Goal: Task Accomplishment & Management: Manage account settings

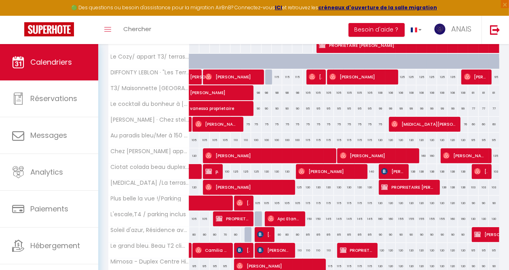
scroll to position [146, 0]
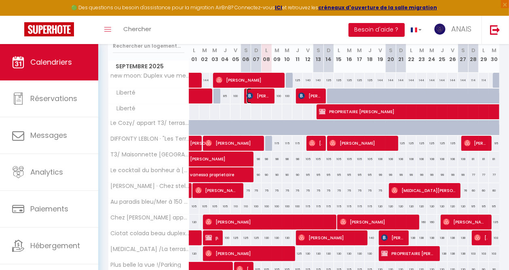
click at [263, 99] on span "[PERSON_NAME]" at bounding box center [258, 95] width 23 height 15
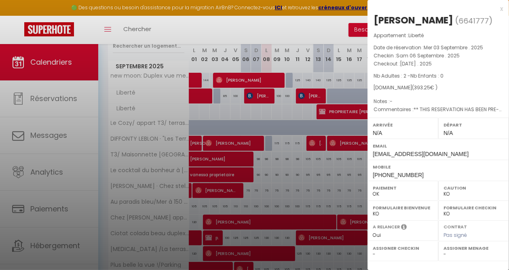
click at [290, 29] on div at bounding box center [254, 135] width 509 height 270
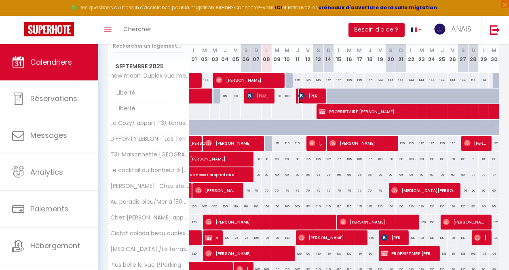
click at [310, 93] on span "[PERSON_NAME]" at bounding box center [309, 95] width 23 height 15
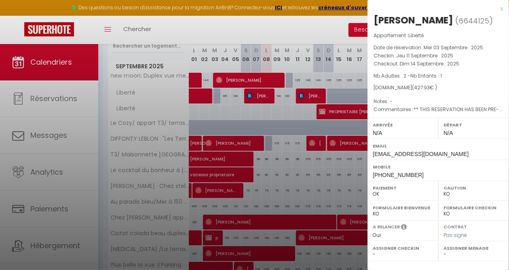
click at [315, 29] on div at bounding box center [254, 135] width 509 height 270
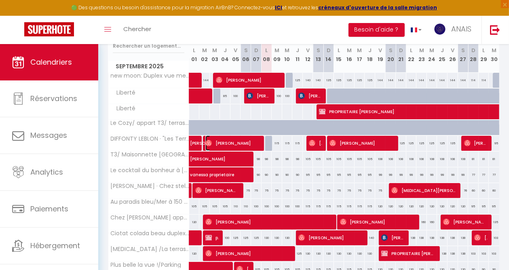
click at [243, 142] on span "[PERSON_NAME]" at bounding box center [232, 142] width 54 height 15
select select "OK"
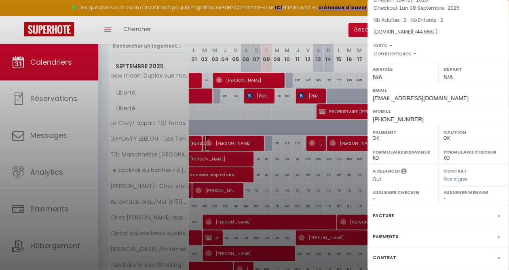
scroll to position [113, 0]
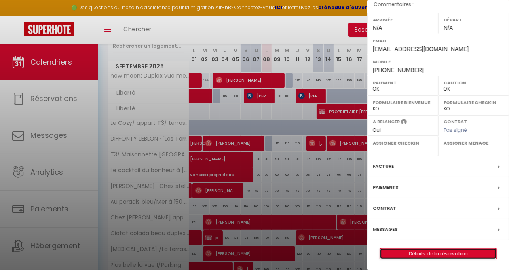
click at [409, 249] on link "Détails de la réservation" at bounding box center [438, 254] width 116 height 11
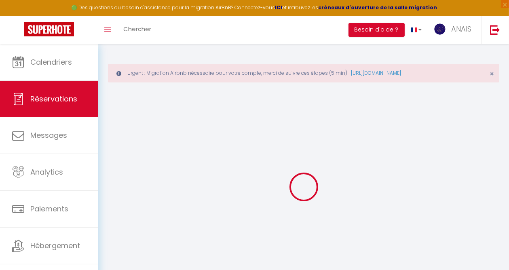
type input "[PERSON_NAME]"
type input "Heinroth"
type input "[EMAIL_ADDRESS][DOMAIN_NAME]"
type input "[PHONE_NUMBER]"
select select "DE"
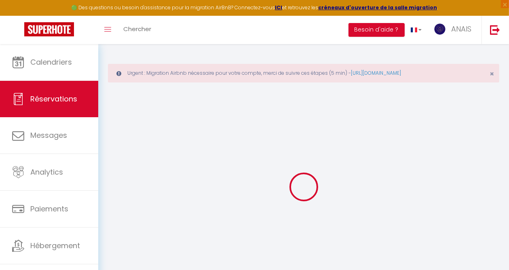
type input "25.81"
select select "58595"
select select "1"
select select
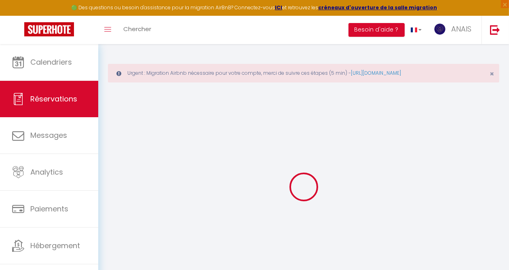
type input "3"
type input "2"
select select "12"
select select
type input "648"
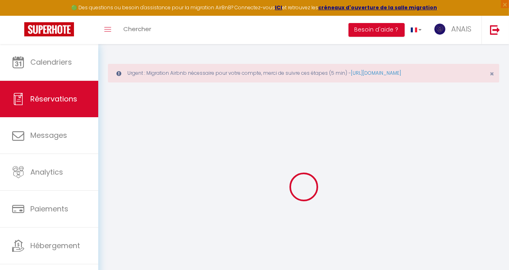
checkbox input "false"
type input "0"
select select "1"
type input "65"
type input "0"
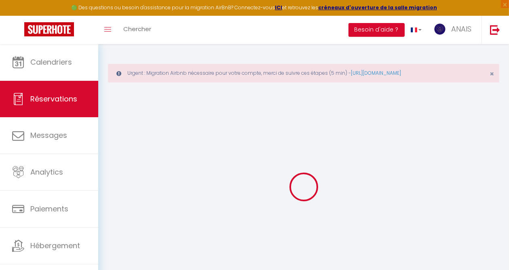
type input "0"
select select
select select "15"
checkbox input "false"
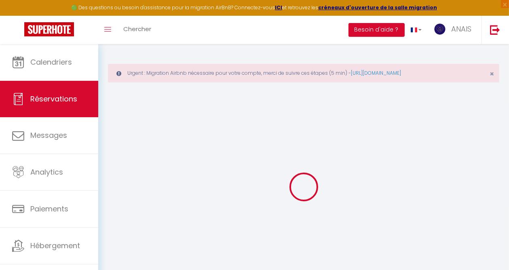
select select
checkbox input "false"
select select
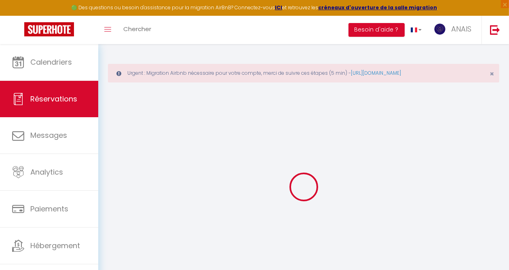
checkbox input "false"
select select
checkbox input "false"
type input "69"
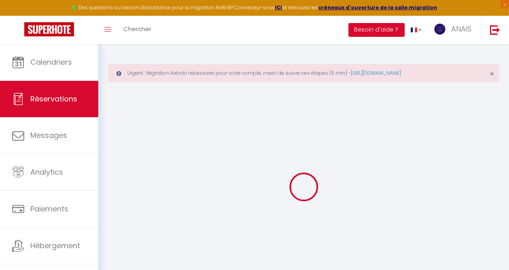
type input "27.65"
select select
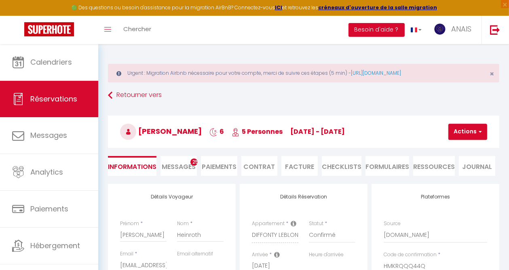
checkbox input "false"
select select
click at [175, 166] on span "Messages" at bounding box center [179, 166] width 34 height 9
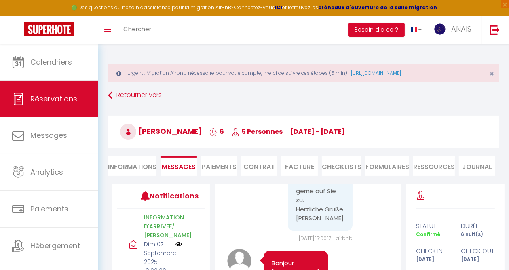
scroll to position [1253, 0]
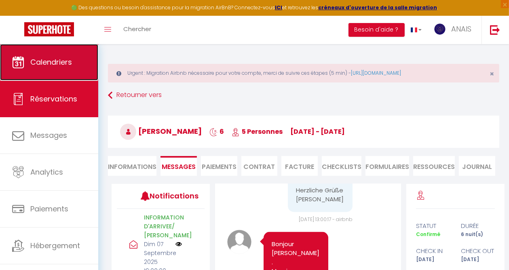
click at [51, 60] on span "Calendriers" at bounding box center [51, 62] width 42 height 10
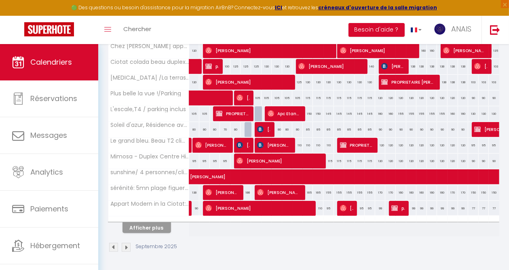
scroll to position [321, 0]
click at [143, 222] on button "Afficher plus" at bounding box center [146, 227] width 49 height 11
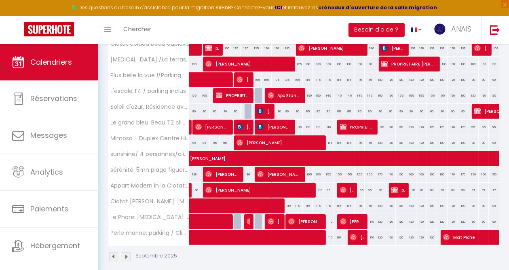
scroll to position [348, 0]
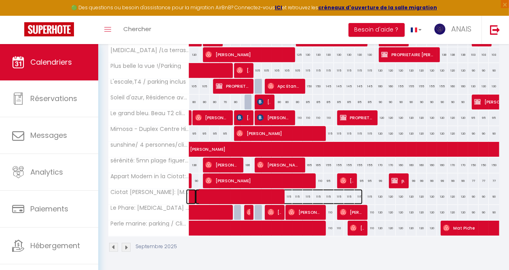
click at [266, 189] on span at bounding box center [278, 196] width 167 height 15
select select "OK"
select select "KO"
select select "0"
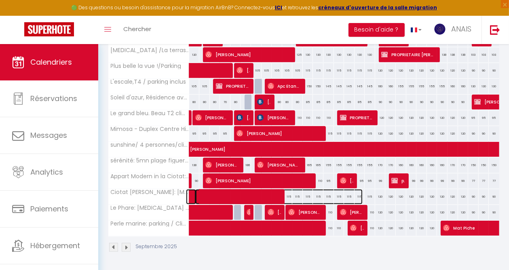
select select "1"
select select
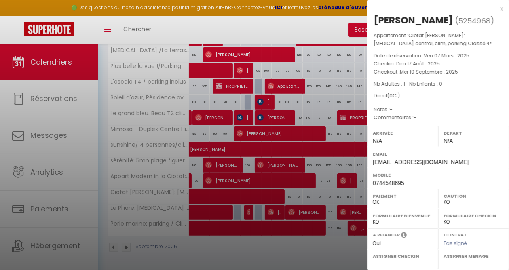
click at [284, 257] on div at bounding box center [254, 135] width 509 height 270
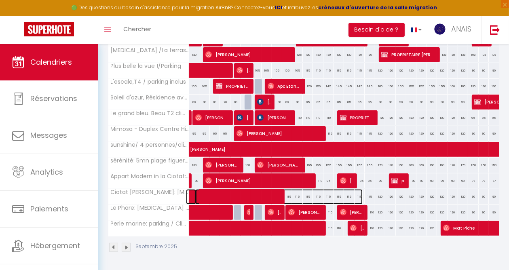
click at [285, 190] on span at bounding box center [278, 196] width 167 height 15
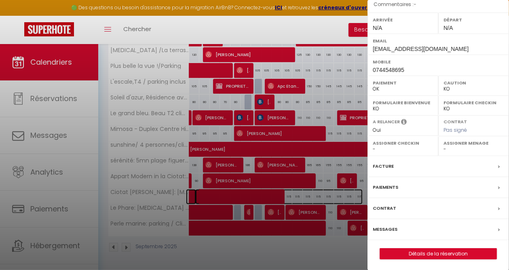
scroll to position [113, 0]
drag, startPoint x: 322, startPoint y: 244, endPoint x: 326, endPoint y: 227, distance: 17.0
click at [322, 244] on div at bounding box center [254, 135] width 509 height 270
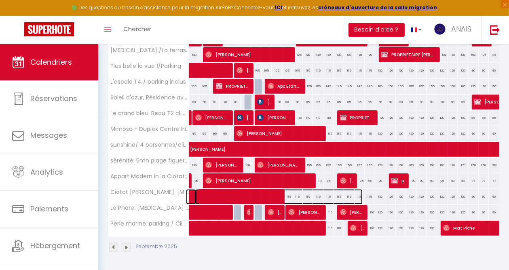
click at [286, 190] on span at bounding box center [278, 196] width 167 height 15
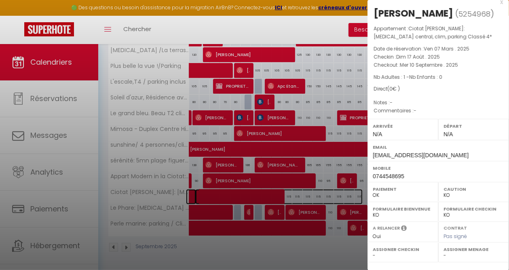
scroll to position [0, 0]
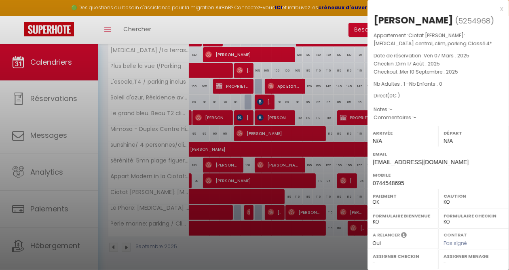
click at [329, 242] on div at bounding box center [254, 135] width 509 height 270
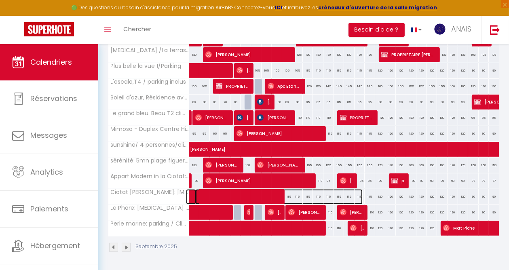
click at [296, 190] on span at bounding box center [278, 196] width 167 height 15
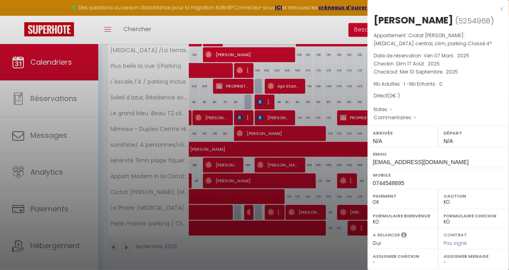
click at [320, 245] on div at bounding box center [254, 135] width 509 height 270
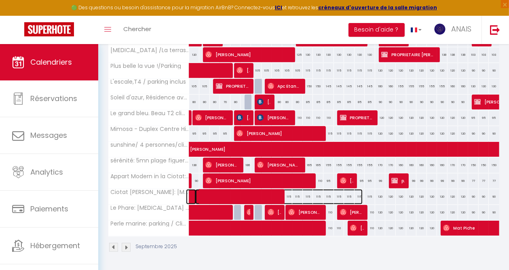
click at [294, 190] on span at bounding box center [278, 196] width 167 height 15
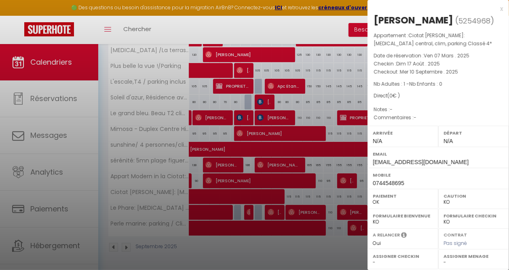
click at [333, 243] on div at bounding box center [254, 135] width 509 height 270
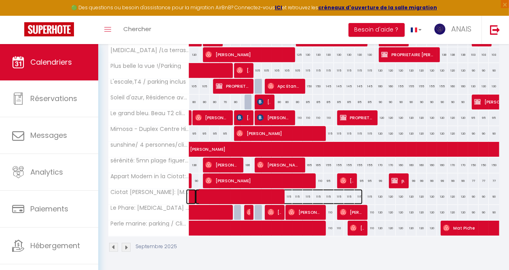
click at [305, 191] on span at bounding box center [278, 196] width 167 height 15
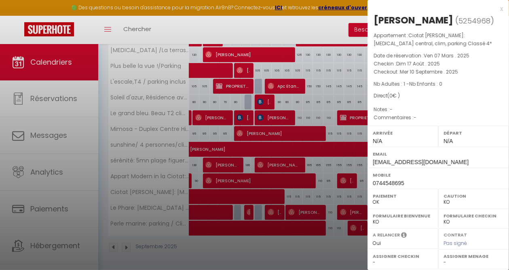
click at [312, 249] on div at bounding box center [254, 135] width 509 height 270
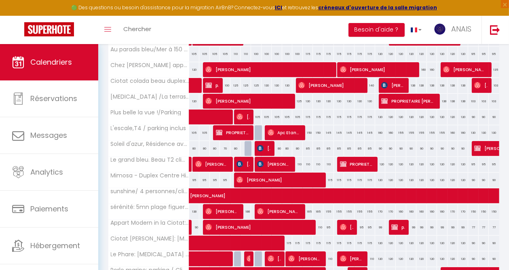
scroll to position [348, 0]
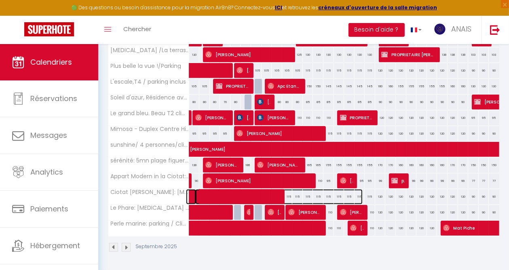
click at [316, 190] on span at bounding box center [278, 196] width 167 height 15
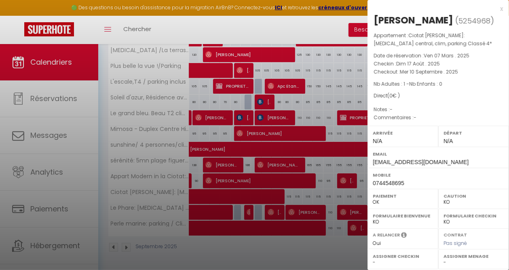
click at [322, 249] on div at bounding box center [254, 135] width 509 height 270
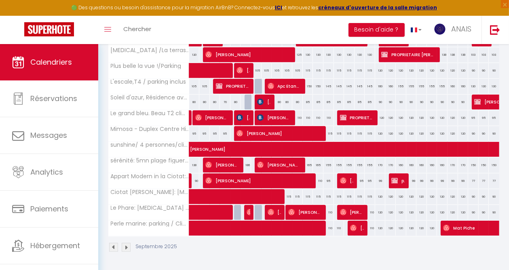
click at [396, 192] on div "120" at bounding box center [401, 196] width 11 height 15
type input "120"
type input "Dim 21 Septembre 2025"
type input "Lun 22 Septembre 2025"
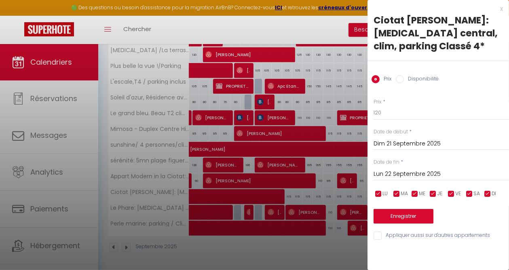
click at [385, 143] on input "Dim 21 Septembre 2025" at bounding box center [441, 144] width 135 height 11
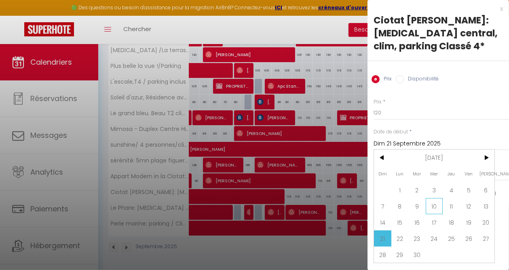
click at [435, 206] on span "10" at bounding box center [434, 206] width 17 height 16
type input "Mer 10 Septembre 2025"
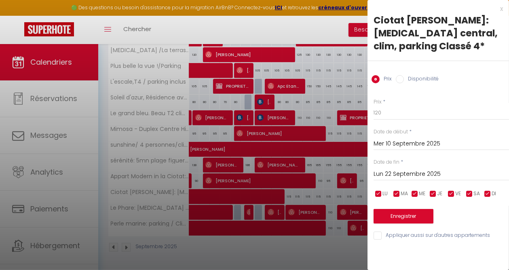
click at [397, 174] on input "Lun 22 Septembre 2025" at bounding box center [441, 174] width 135 height 11
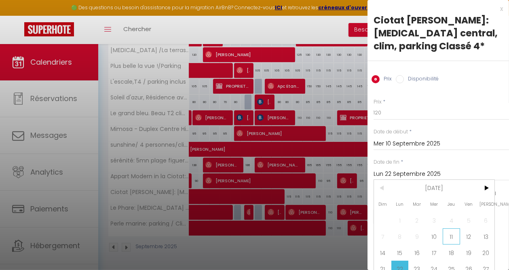
click at [453, 234] on span "11" at bounding box center [451, 236] width 17 height 16
type input "Jeu 11 Septembre 2025"
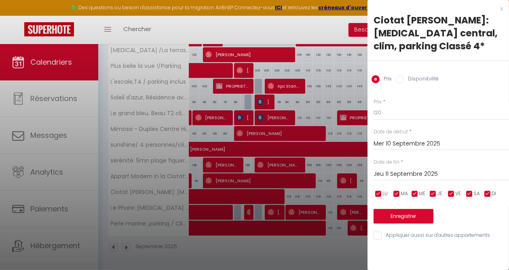
click at [412, 78] on label "Disponibilité" at bounding box center [421, 79] width 35 height 9
click at [404, 78] on input "Disponibilité" at bounding box center [400, 79] width 8 height 8
radio input "true"
radio input "false"
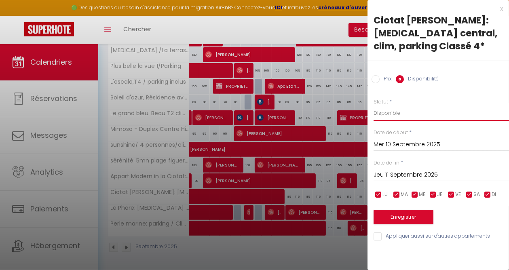
click at [395, 115] on select "Disponible Indisponible" at bounding box center [441, 113] width 135 height 15
select select "0"
click at [374, 106] on select "Disponible Indisponible" at bounding box center [441, 113] width 135 height 15
click at [396, 216] on button "Enregistrer" at bounding box center [404, 217] width 60 height 15
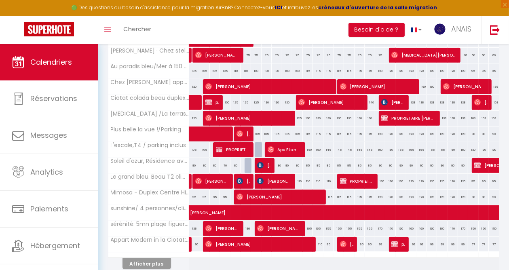
scroll to position [321, 0]
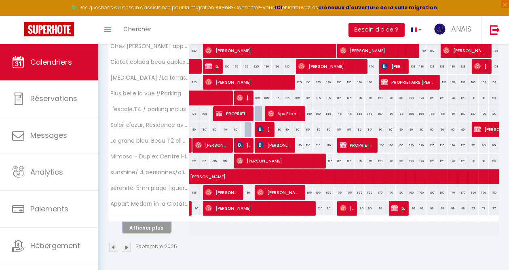
click at [139, 222] on button "Afficher plus" at bounding box center [146, 227] width 49 height 11
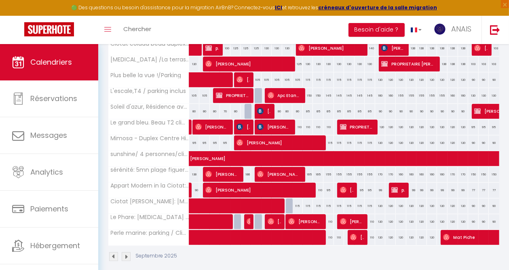
scroll to position [348, 0]
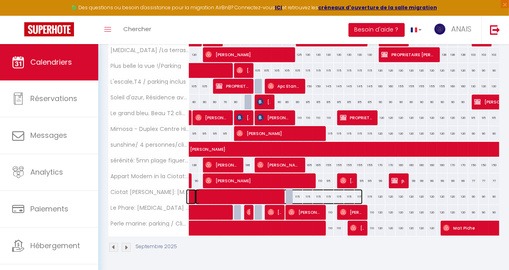
click at [296, 191] on span at bounding box center [278, 196] width 167 height 15
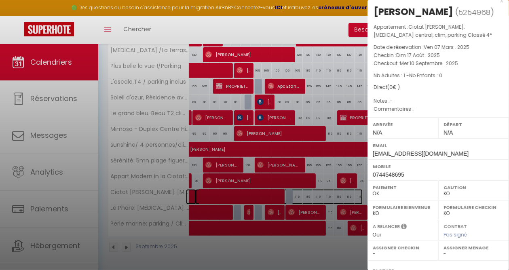
scroll to position [0, 0]
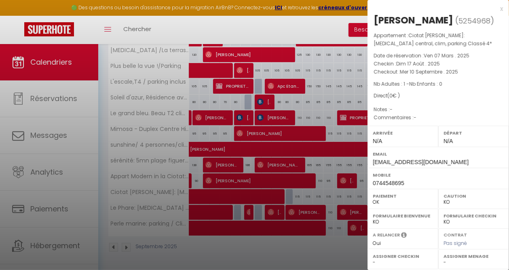
click at [325, 28] on div at bounding box center [254, 135] width 509 height 270
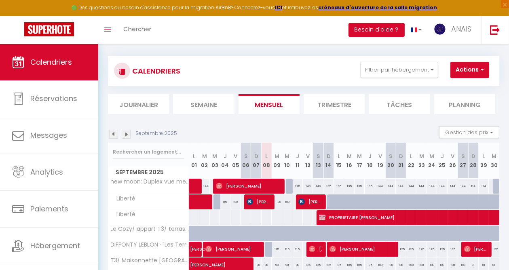
scroll to position [25, 0]
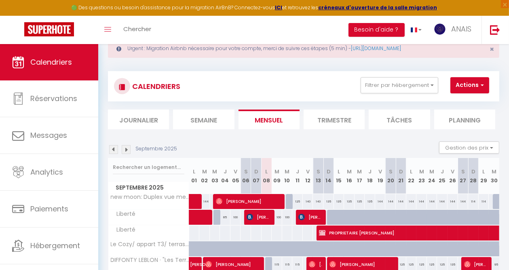
click at [127, 149] on img at bounding box center [126, 149] width 9 height 9
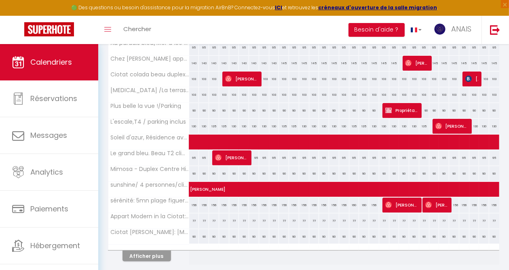
scroll to position [321, 0]
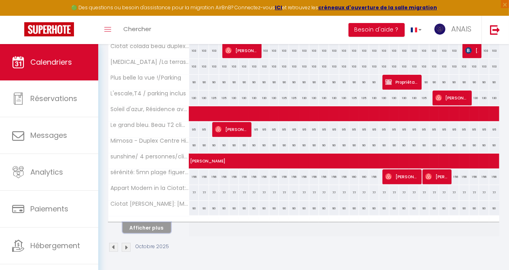
click at [150, 223] on button "Afficher plus" at bounding box center [146, 227] width 49 height 11
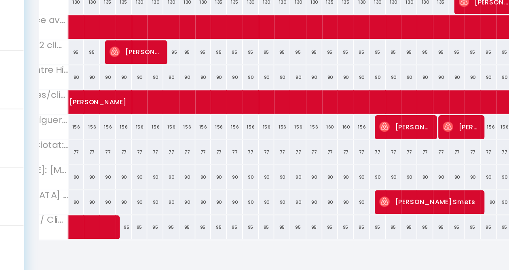
scroll to position [332, 0]
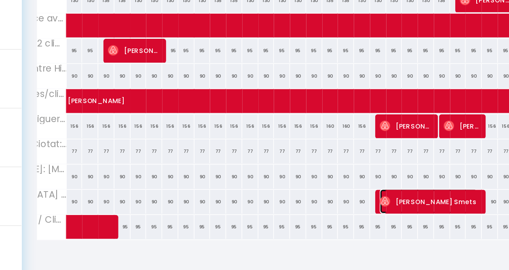
click at [325, 209] on img at bounding box center [326, 212] width 6 height 6
select select "OK"
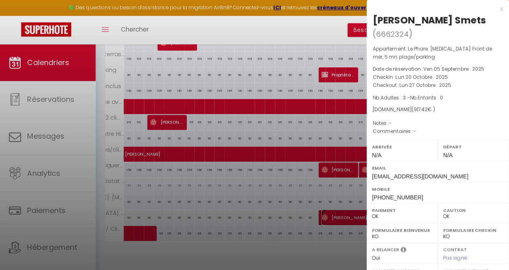
scroll to position [323, 0]
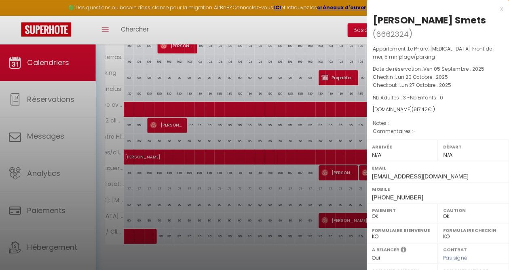
click at [324, 24] on div at bounding box center [254, 135] width 509 height 270
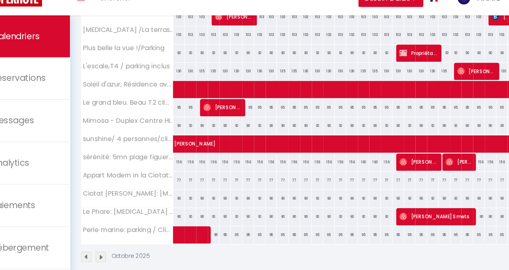
click at [190, 216] on div "90" at bounding box center [193, 218] width 10 height 15
select select "1"
type input "Mer 01 Octobre 2025"
type input "Jeu 02 Octobre 2025"
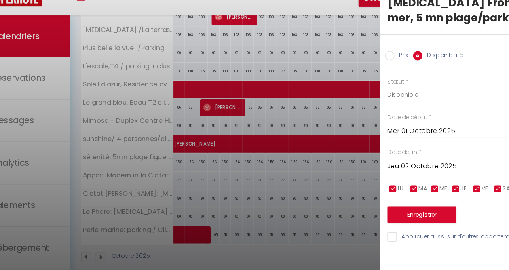
click at [372, 75] on input "Prix" at bounding box center [376, 79] width 8 height 8
radio input "true"
radio input "false"
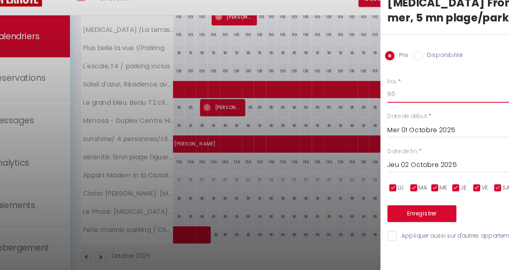
click at [382, 106] on input "90" at bounding box center [441, 113] width 135 height 15
type input "9"
type input "100"
click at [388, 169] on input "Jeu 02 Octobre 2025" at bounding box center [441, 174] width 135 height 11
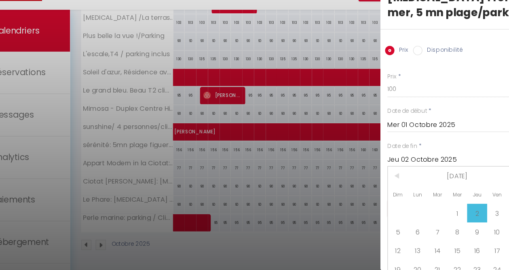
scroll to position [333, 0]
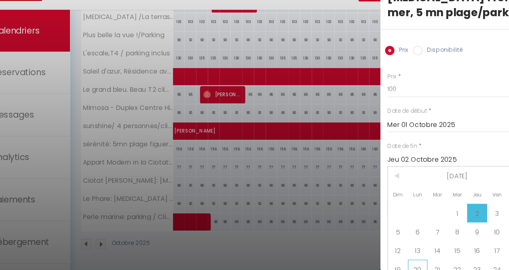
click at [399, 261] on span "20" at bounding box center [399, 269] width 17 height 16
type input "Lun 20 Octobre 2025"
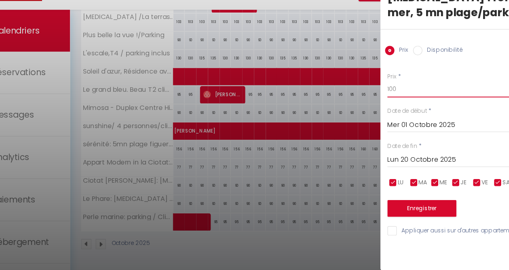
drag, startPoint x: 383, startPoint y: 98, endPoint x: 372, endPoint y: 99, distance: 10.9
click at [372, 99] on div "Prix * 100 Statut * Disponible Indisponible Date de début * [DATE] < [DATE] > D…" at bounding box center [437, 164] width 141 height 153
type input "110"
click at [390, 209] on button "Enregistrer" at bounding box center [404, 216] width 60 height 15
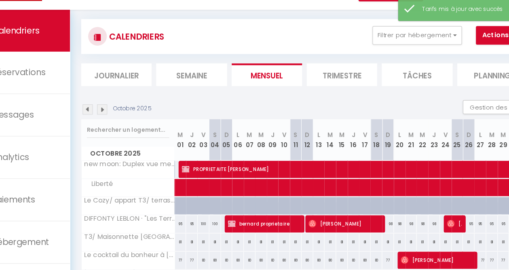
scroll to position [321, 0]
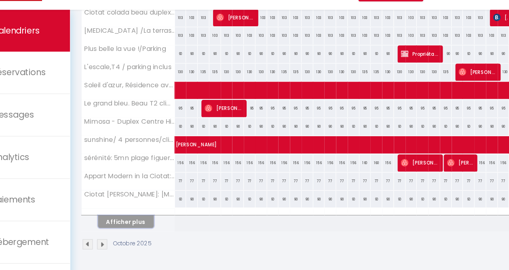
click at [133, 222] on button "Afficher plus" at bounding box center [146, 227] width 49 height 11
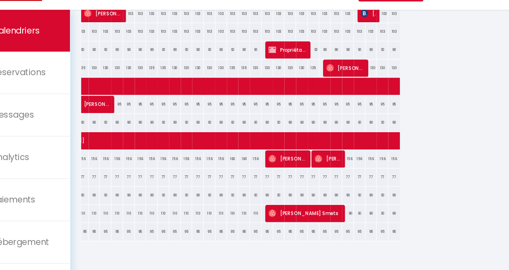
scroll to position [0, 122]
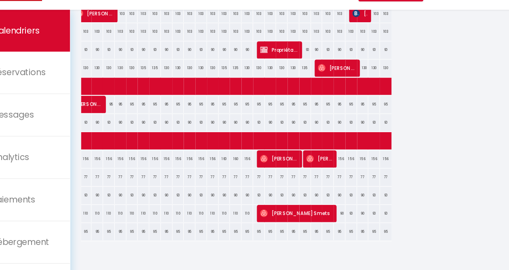
click at [327, 218] on div "90" at bounding box center [332, 220] width 10 height 15
type input "90"
type input "Lun 27 Octobre 2025"
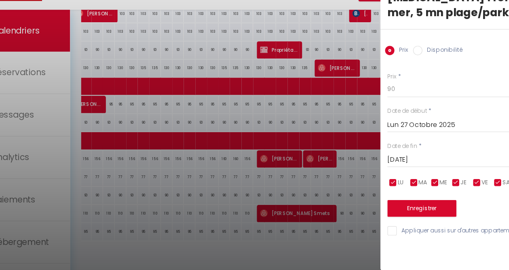
click at [393, 169] on input "[DATE]" at bounding box center [441, 174] width 135 height 11
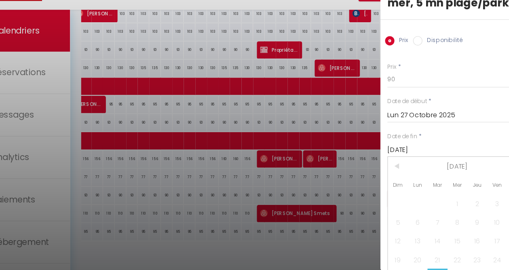
scroll to position [16, 0]
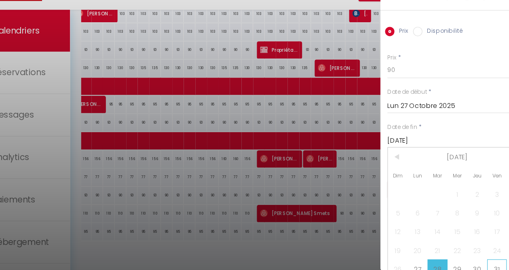
click at [469, 261] on span "31" at bounding box center [468, 269] width 17 height 16
type input "Ven 31 Octobre 2025"
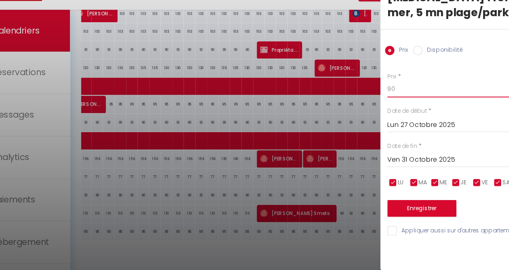
drag, startPoint x: 381, startPoint y: 98, endPoint x: 372, endPoint y: 99, distance: 9.3
click at [372, 99] on div "Prix * 90 Statut * Disponible Indisponible Date de début * [DATE] < [DATE] > Di…" at bounding box center [437, 164] width 141 height 153
type input "110"
click at [410, 209] on button "Enregistrer" at bounding box center [404, 216] width 60 height 15
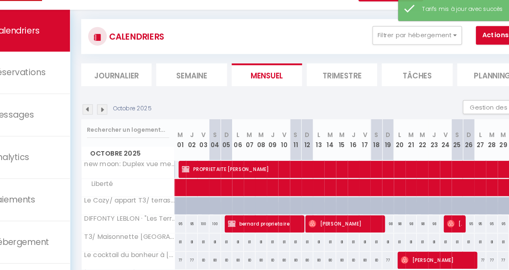
scroll to position [321, 0]
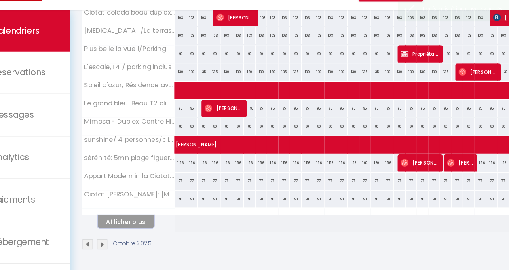
click at [158, 222] on button "Afficher plus" at bounding box center [146, 227] width 49 height 11
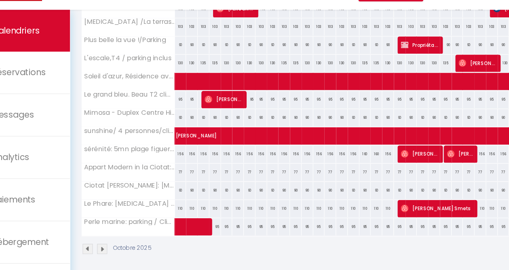
scroll to position [333, 0]
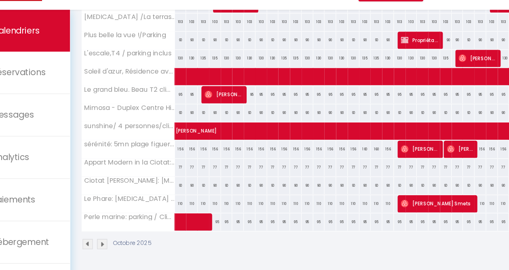
click at [192, 178] on div "77" at bounding box center [194, 180] width 10 height 15
type input "77"
type input "Mer 01 Octobre 2025"
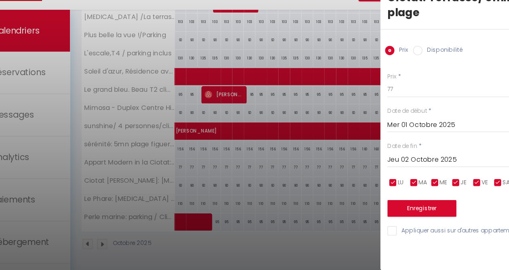
click at [393, 169] on input "Jeu 02 Octobre 2025" at bounding box center [441, 174] width 135 height 11
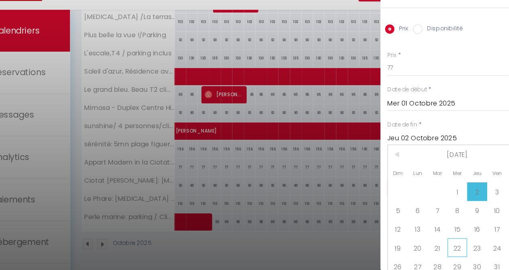
scroll to position [29, 0]
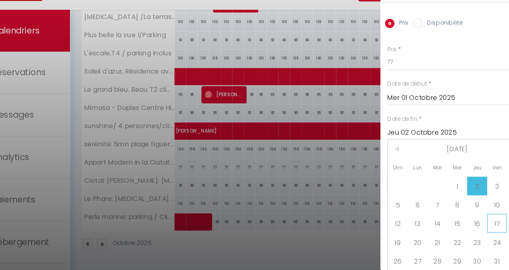
click at [470, 222] on span "17" at bounding box center [468, 229] width 17 height 16
type input "Ven 17 Octobre 2025"
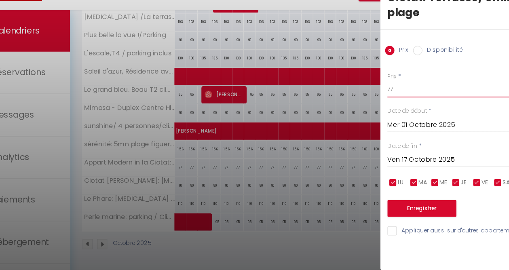
drag, startPoint x: 381, startPoint y: 99, endPoint x: 370, endPoint y: 100, distance: 10.9
click at [370, 100] on div "Prix * 77 Statut * Disponible Indisponible Date de début * [DATE] < [DATE] > Di…" at bounding box center [437, 164] width 141 height 153
type input "90"
click at [406, 209] on button "Enregistrer" at bounding box center [404, 216] width 60 height 15
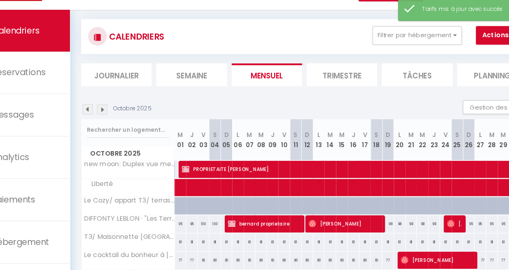
scroll to position [321, 0]
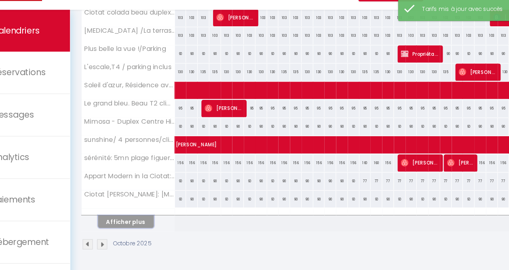
click at [152, 222] on button "Afficher plus" at bounding box center [146, 227] width 49 height 11
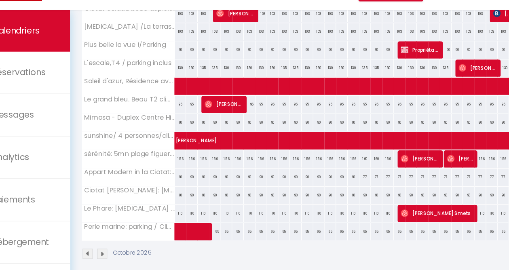
click at [349, 189] on div "77" at bounding box center [354, 189] width 10 height 15
type input "77"
type input "Ven 17 Octobre 2025"
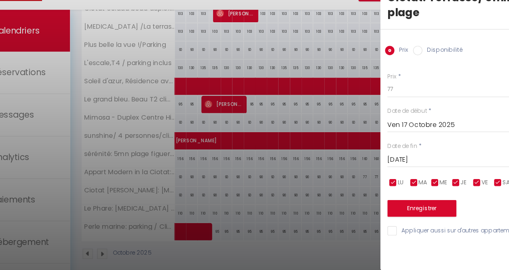
click at [402, 169] on input "[DATE]" at bounding box center [441, 174] width 135 height 11
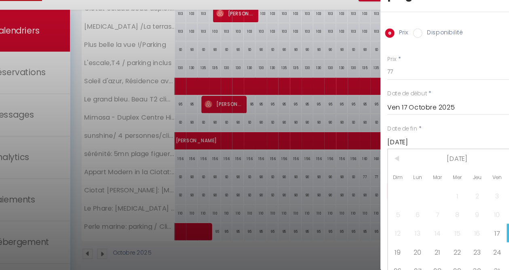
scroll to position [29, 0]
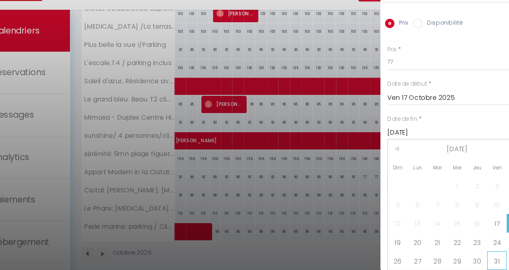
click at [469, 255] on span "31" at bounding box center [468, 261] width 17 height 16
type input "Ven 31 Octobre 2025"
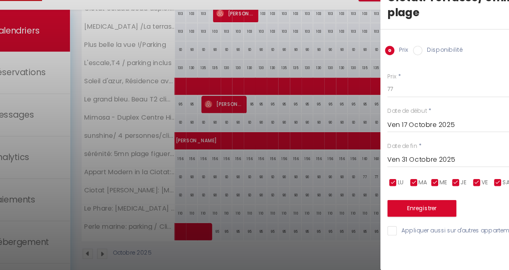
scroll to position [0, 0]
drag, startPoint x: 381, startPoint y: 98, endPoint x: 372, endPoint y: 99, distance: 9.4
click at [372, 99] on div "Prix * 77 Statut * Disponible Indisponible Date de début * [DATE] < [DATE] > Di…" at bounding box center [437, 164] width 141 height 153
type input "90"
click at [399, 209] on button "Enregistrer" at bounding box center [404, 216] width 60 height 15
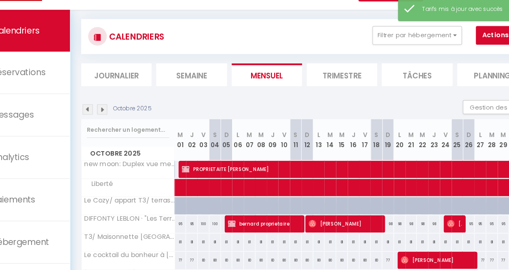
scroll to position [321, 0]
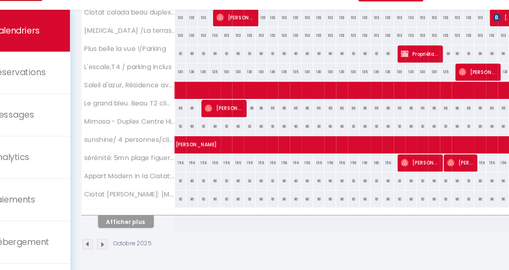
click at [191, 205] on div "90" at bounding box center [194, 208] width 10 height 15
type input "90"
type input "Mer 01 Octobre 2025"
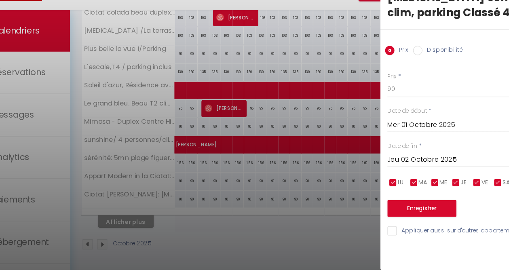
click at [423, 172] on input "Jeu 02 Octobre 2025" at bounding box center [441, 174] width 135 height 11
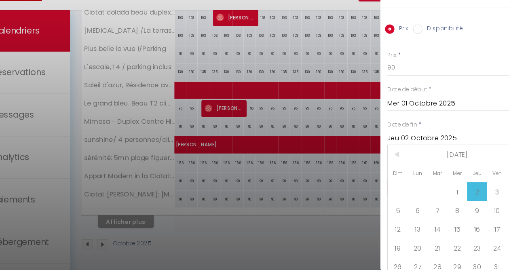
scroll to position [29, 0]
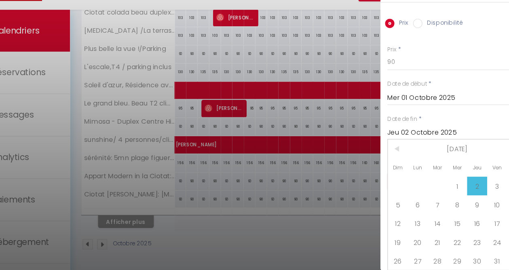
drag, startPoint x: 471, startPoint y: 256, endPoint x: 469, endPoint y: 249, distance: 7.2
click at [471, 255] on span "31" at bounding box center [468, 261] width 17 height 16
type input "Ven 31 Octobre 2025"
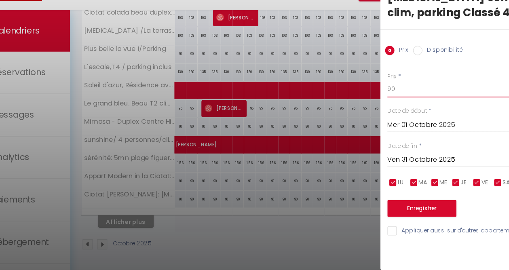
drag, startPoint x: 382, startPoint y: 112, endPoint x: 372, endPoint y: 112, distance: 10.1
click at [372, 112] on div "Prix * 90 Statut * Disponible Indisponible Date de début * [DATE] < [DATE] > Di…" at bounding box center [437, 164] width 141 height 153
type input "100"
click at [405, 216] on button "Enregistrer" at bounding box center [404, 216] width 60 height 15
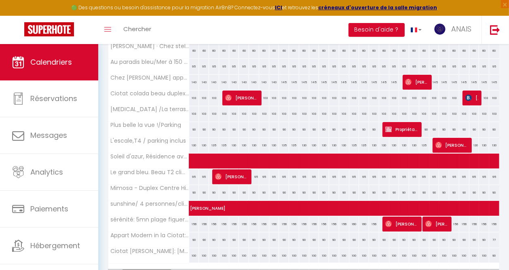
scroll to position [321, 0]
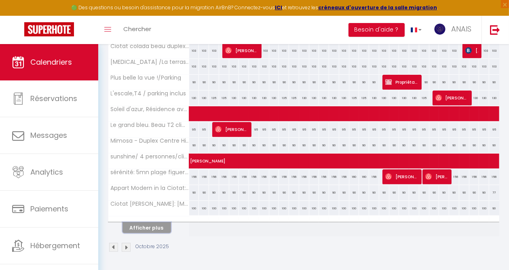
click at [154, 222] on button "Afficher plus" at bounding box center [146, 227] width 49 height 11
